Goal: Book appointment/travel/reservation

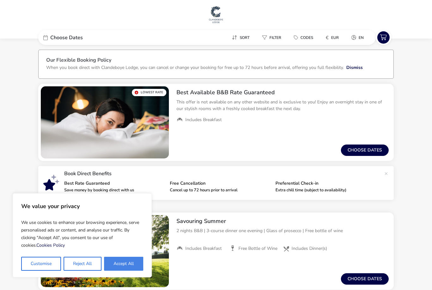
click at [116, 261] on button "Accept All" at bounding box center [123, 264] width 39 height 14
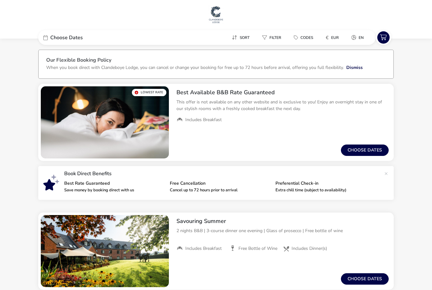
checkbox input "true"
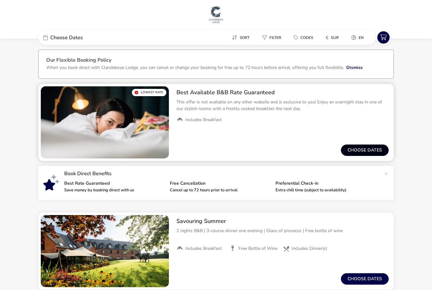
click at [364, 149] on button "Choose dates" at bounding box center [365, 149] width 48 height 11
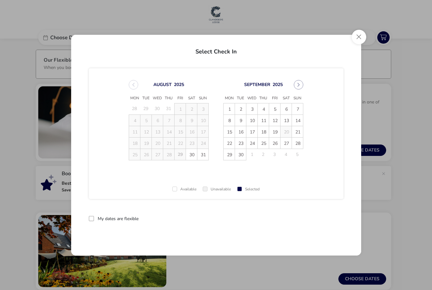
click at [182, 154] on td "29" at bounding box center [179, 153] width 11 height 11
click at [407, 214] on div "Select Check In [DATE] Mon Tue Wed Thu Fri Sat Sun 28 29 30 31 1 2 3 4 5 6 7 8 …" at bounding box center [216, 145] width 432 height 290
click at [355, 40] on button "Close" at bounding box center [358, 37] width 15 height 15
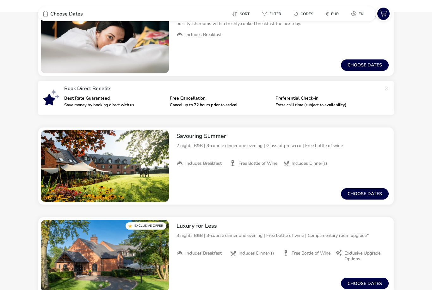
scroll to position [87, 0]
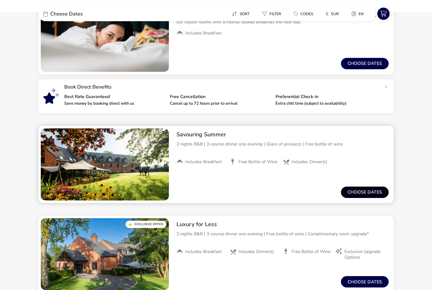
click at [366, 189] on button "Choose dates" at bounding box center [365, 191] width 48 height 11
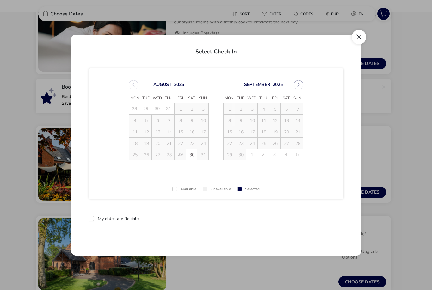
click at [357, 44] on button "Close" at bounding box center [358, 37] width 15 height 15
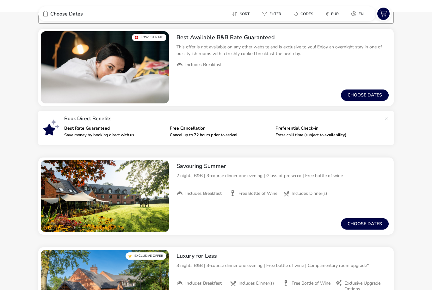
scroll to position [0, 0]
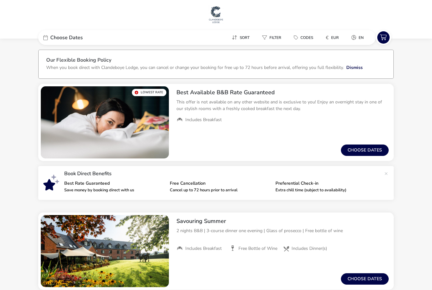
click at [46, 36] on icon at bounding box center [45, 37] width 4 height 5
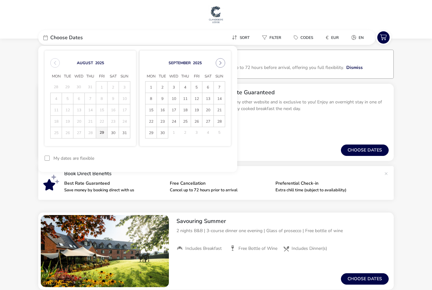
click at [100, 134] on span "29" at bounding box center [101, 132] width 11 height 11
click at [214, 157] on button "reset" at bounding box center [218, 158] width 25 height 15
click at [100, 130] on span "29" at bounding box center [101, 132] width 11 height 11
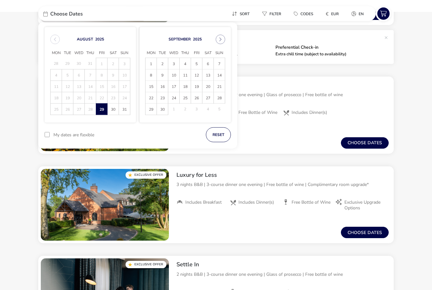
scroll to position [136, 0]
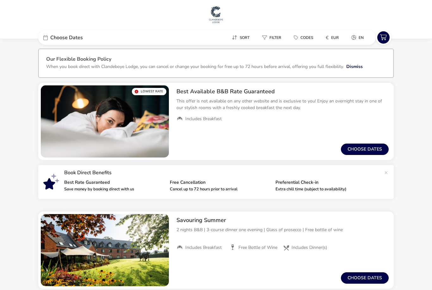
scroll to position [0, 0]
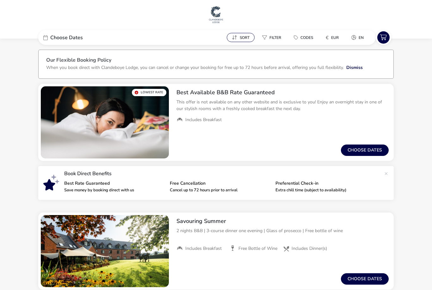
click at [244, 39] on span "Sort" at bounding box center [244, 37] width 10 height 5
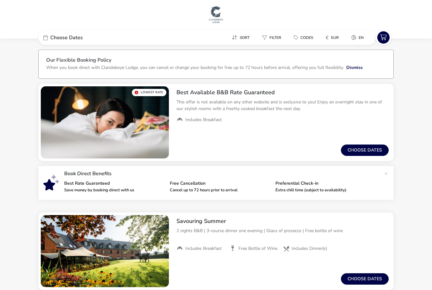
click at [45, 33] on div "Choose Dates" at bounding box center [85, 37] width 95 height 15
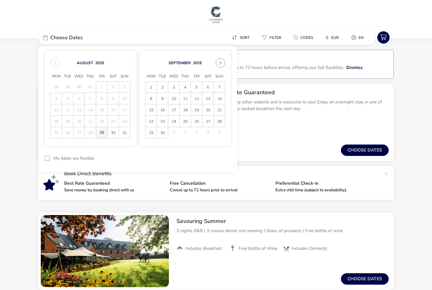
click at [99, 135] on span "29" at bounding box center [101, 132] width 11 height 11
click at [215, 157] on button "reset" at bounding box center [218, 158] width 25 height 15
click at [100, 132] on span "29" at bounding box center [101, 132] width 11 height 11
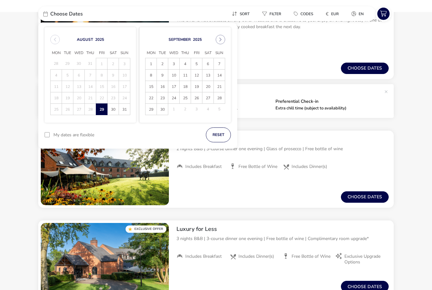
scroll to position [82, 0]
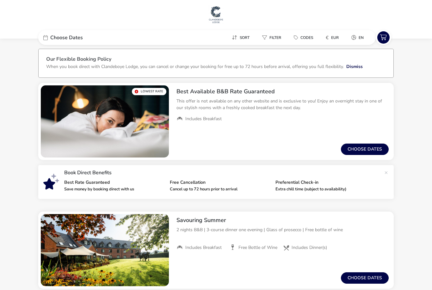
scroll to position [0, 0]
